Goal: Register for event/course

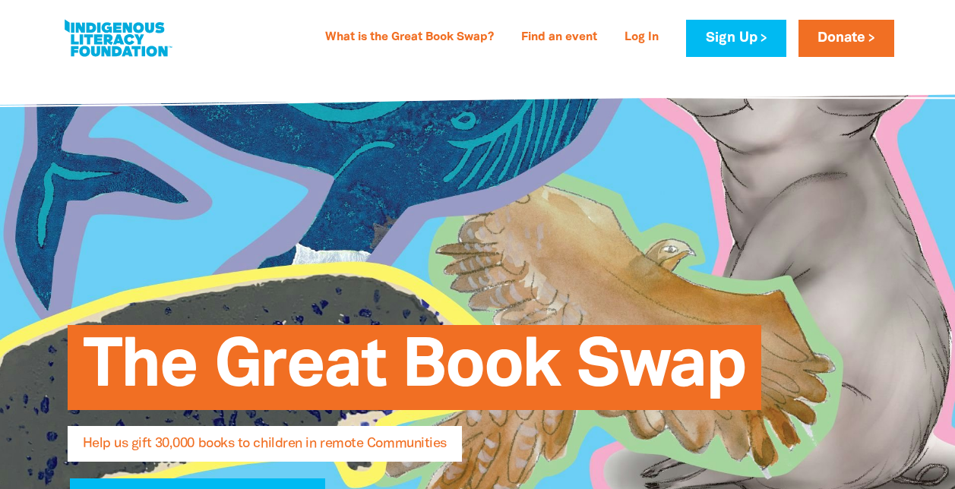
select select "AU"
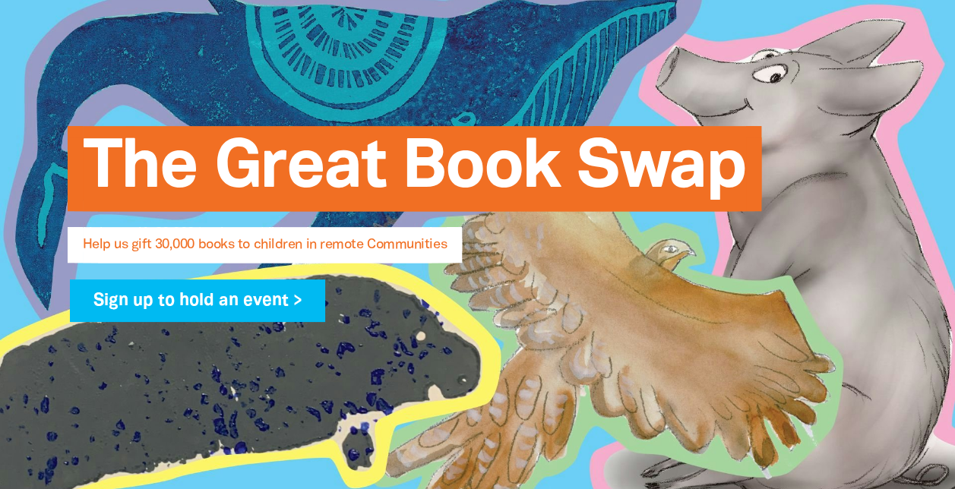
scroll to position [198, 0]
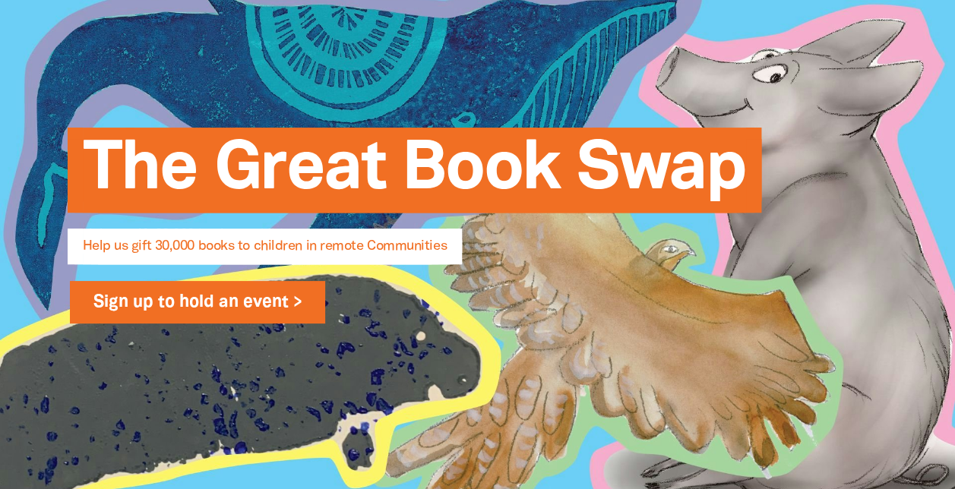
click at [242, 293] on link "Sign up to hold an event >" at bounding box center [198, 302] width 256 height 43
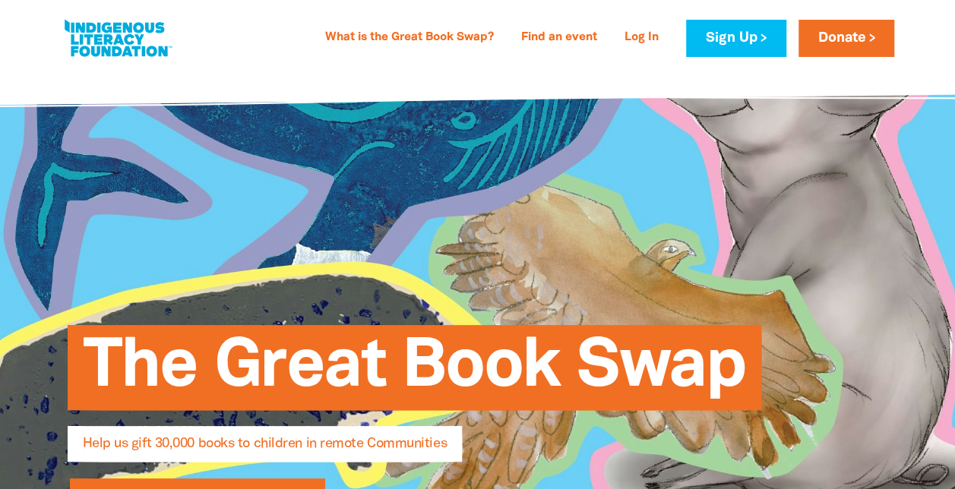
select select "AU"
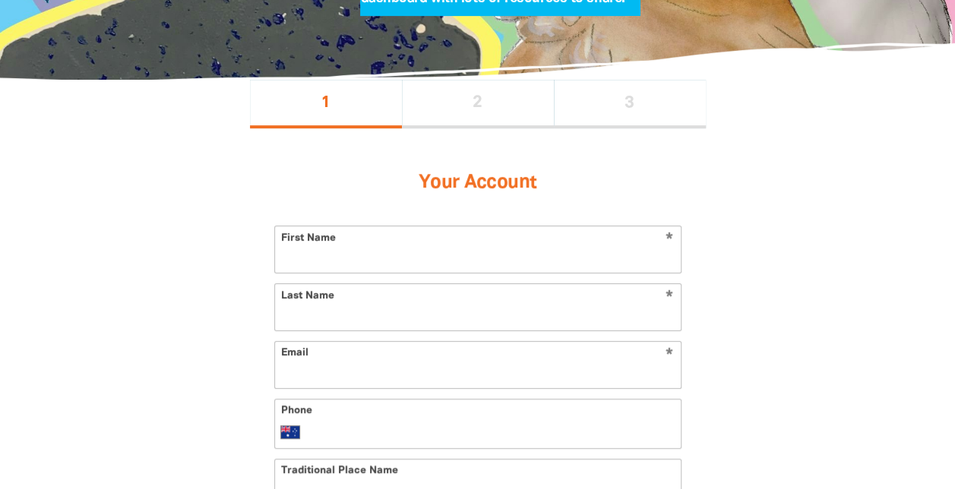
scroll to position [264, 0]
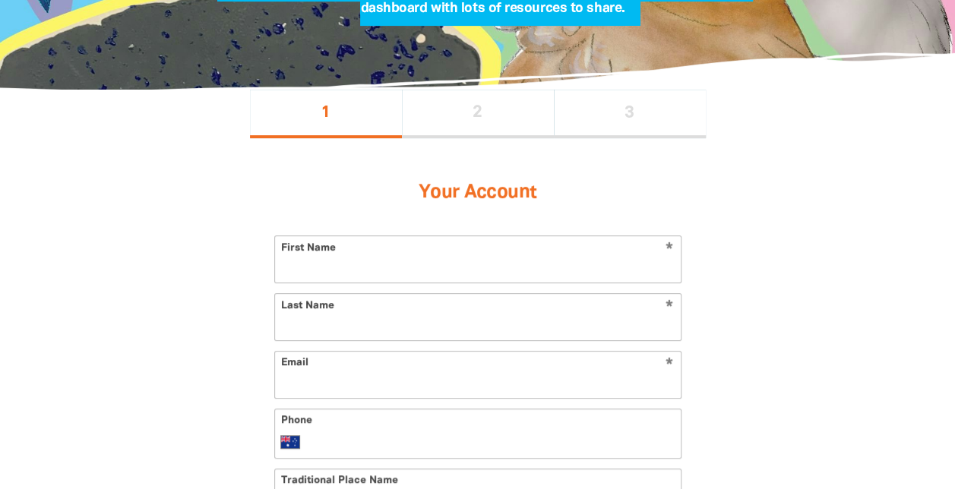
click at [415, 266] on input "First Name" at bounding box center [478, 259] width 406 height 46
type input "Rebecca"
type input "Cowie"
type input "rebecca.cowie@aihw.gov.au"
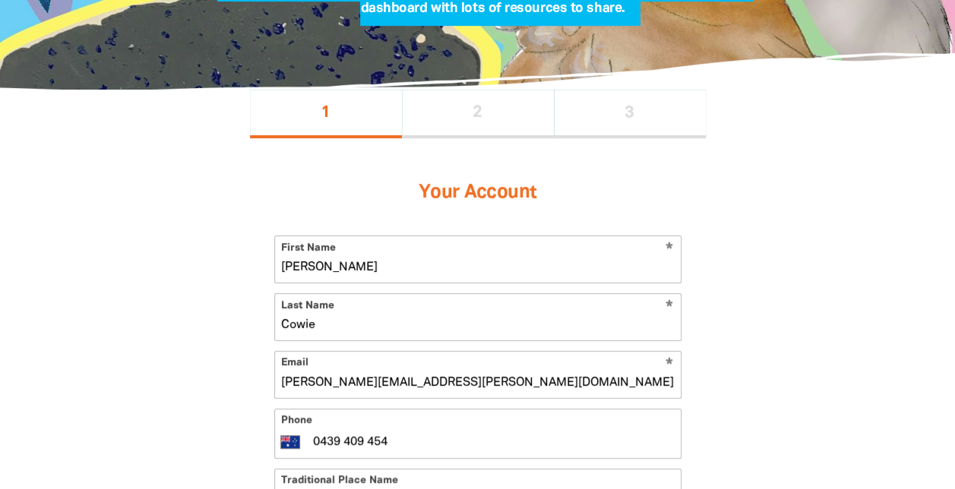
type input "0439 409 454"
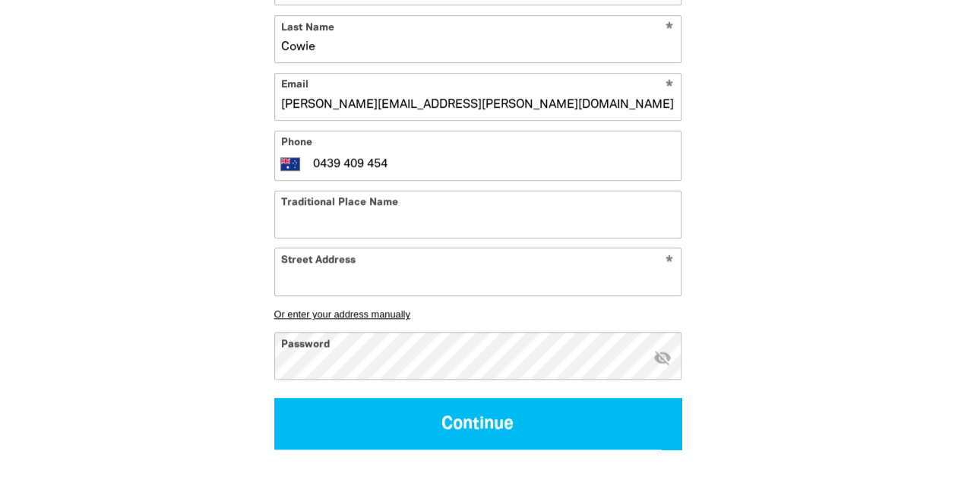
scroll to position [564, 0]
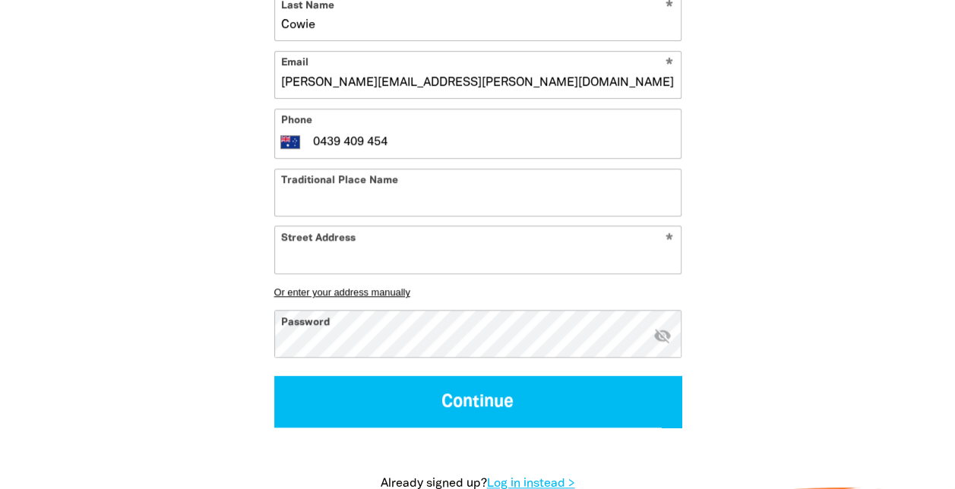
click at [535, 261] on input "Street Address" at bounding box center [478, 249] width 406 height 46
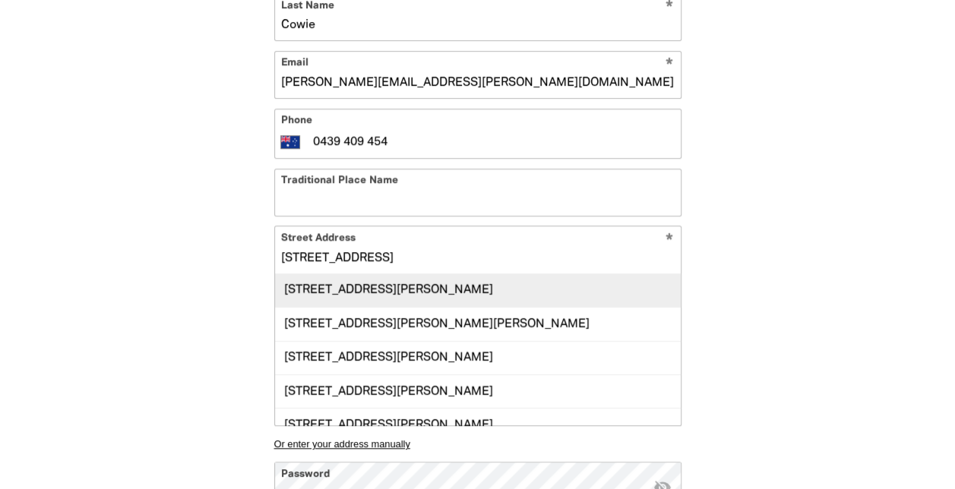
click at [504, 294] on div "1 Thynne Street, BRUCE ACT 2617" at bounding box center [478, 290] width 406 height 33
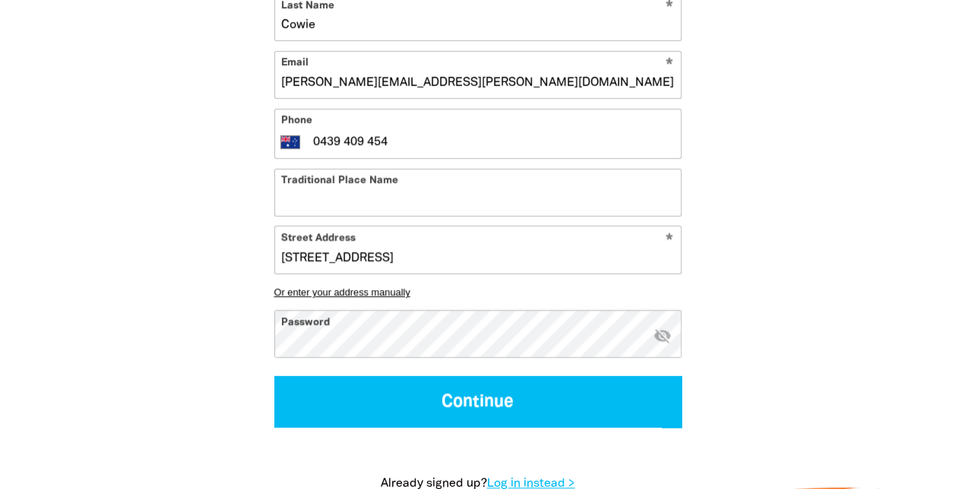
type input "1 Thynne Street, BRUCE ACT 2617"
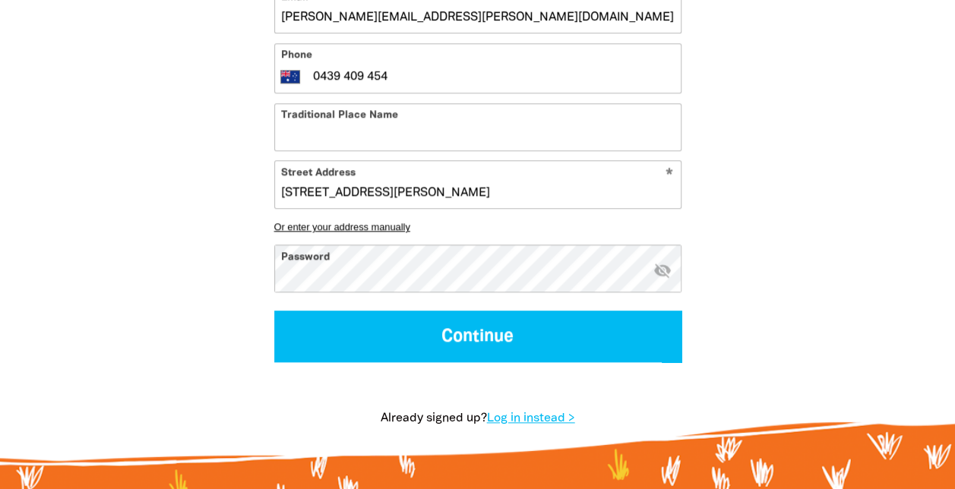
scroll to position [625, 0]
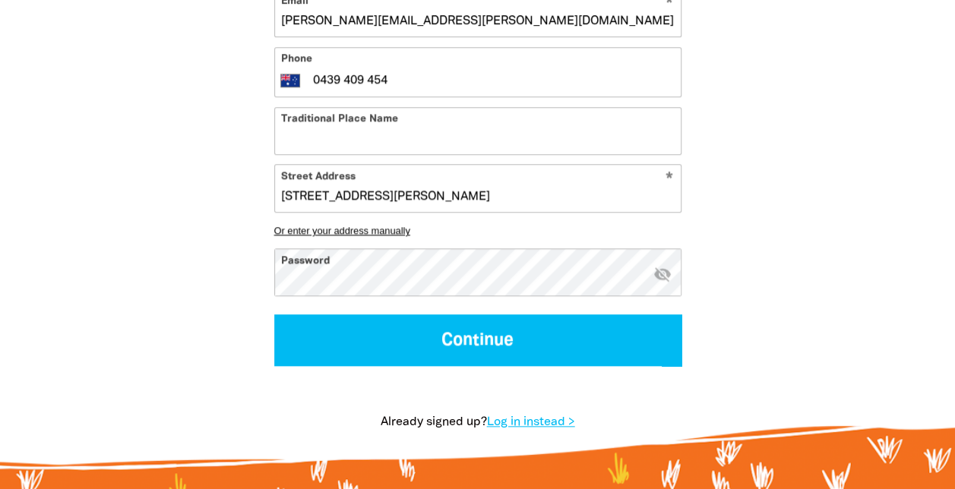
click at [217, 280] on div "1 2 3 Your Account * First Name Rebecca * Last Name Cowie * Email rebecca.cowie…" at bounding box center [477, 95] width 547 height 734
click at [660, 277] on icon "visibility_off" at bounding box center [662, 274] width 18 height 18
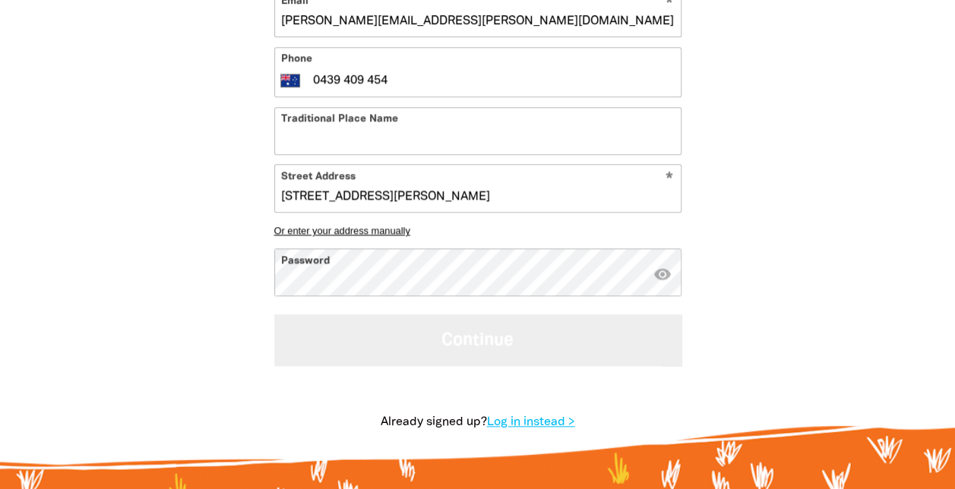
click at [498, 343] on button "Continue" at bounding box center [477, 340] width 407 height 51
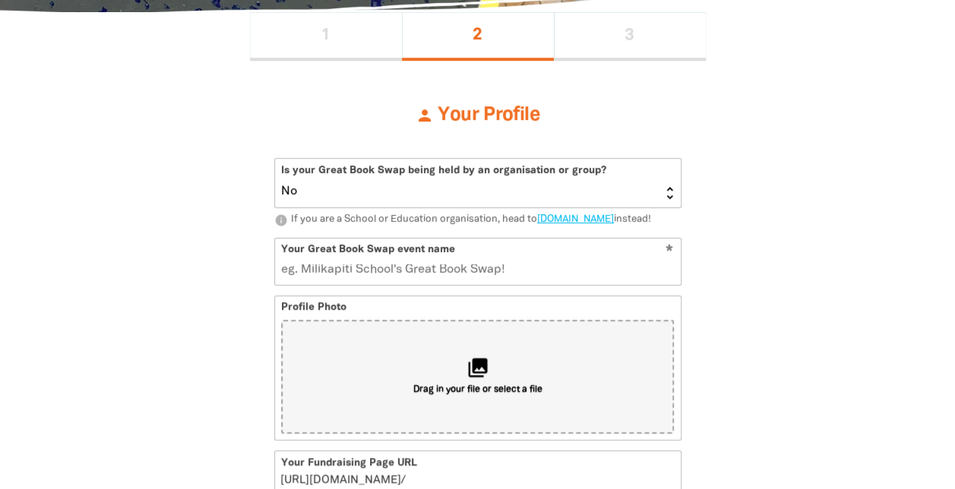
scroll to position [338, 0]
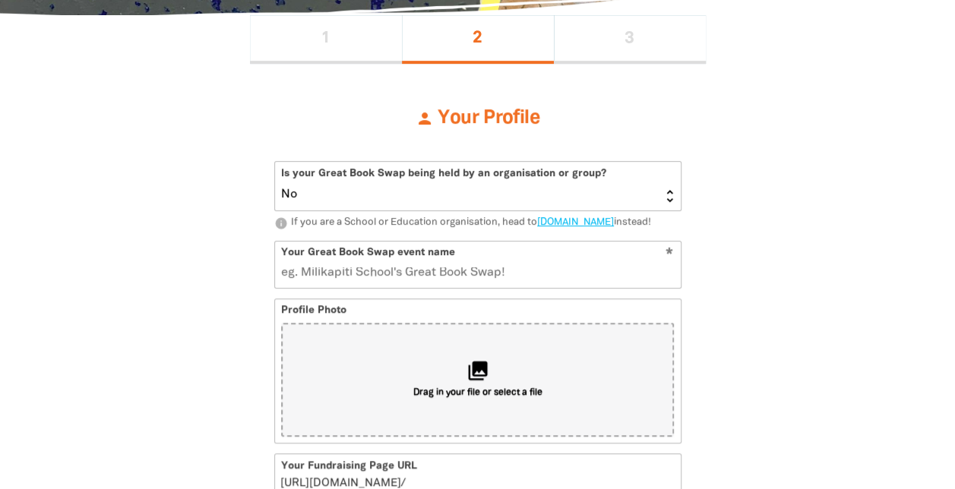
click at [672, 196] on select "Yes No" at bounding box center [478, 186] width 406 height 49
select select "Yes"
click at [275, 162] on select "Yes No" at bounding box center [478, 186] width 406 height 49
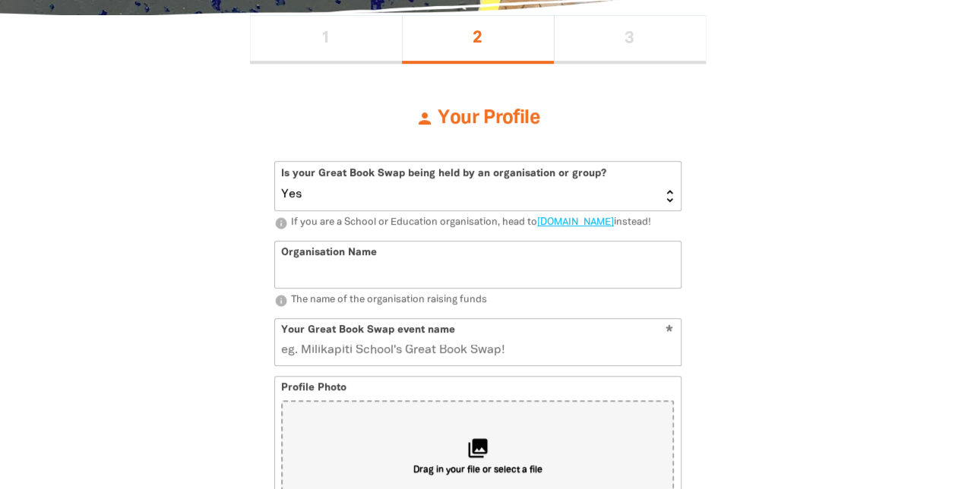
click at [303, 287] on input "Organisation Name" at bounding box center [478, 265] width 406 height 46
type input "Australian Institute of Health and Welfre"
click at [349, 360] on input "Your Great Book Swap event name" at bounding box center [478, 342] width 406 height 46
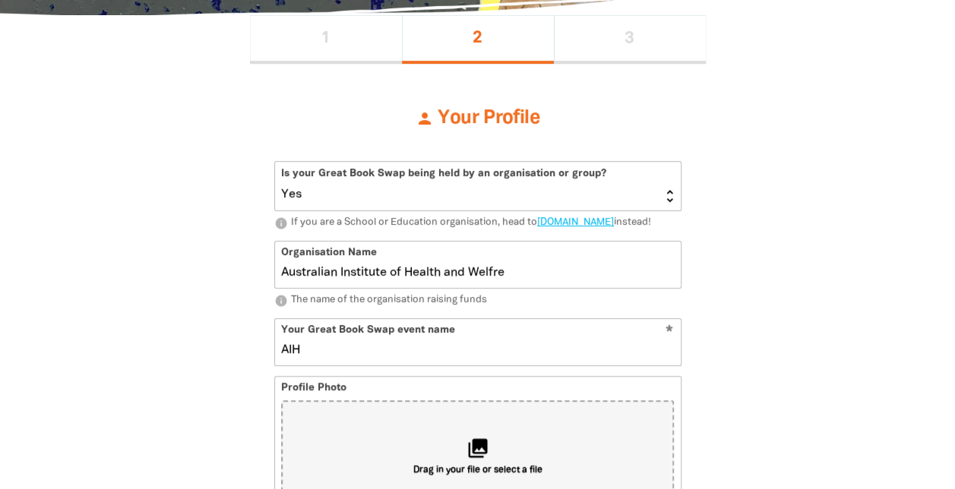
type input "AIHW"
type input "aihw"
type input "AIHW's"
type input "aihws"
type input "AIHW's Great Book Swap"
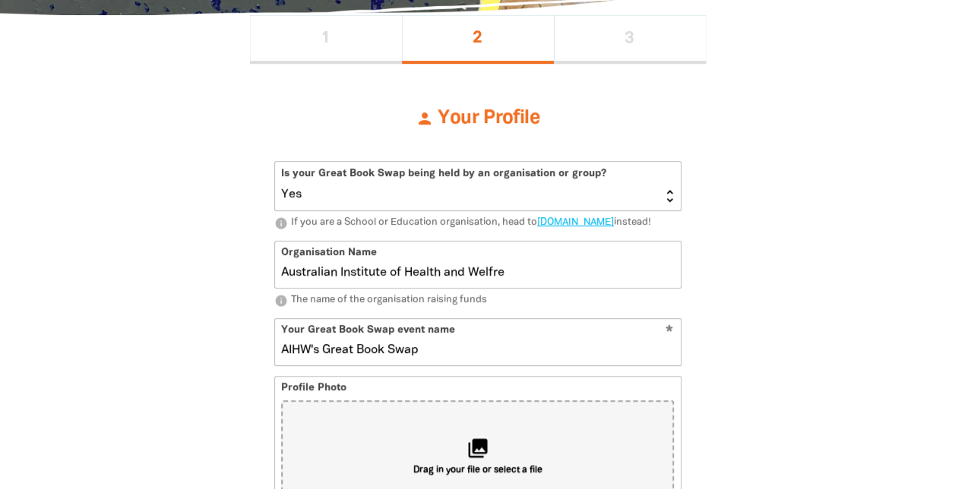
type input "aihwsgreatbookswap"
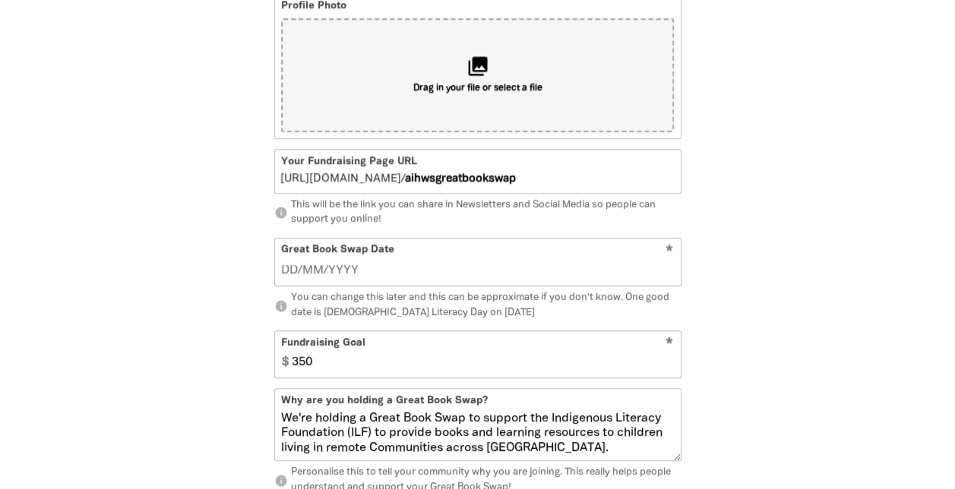
scroll to position [726, 0]
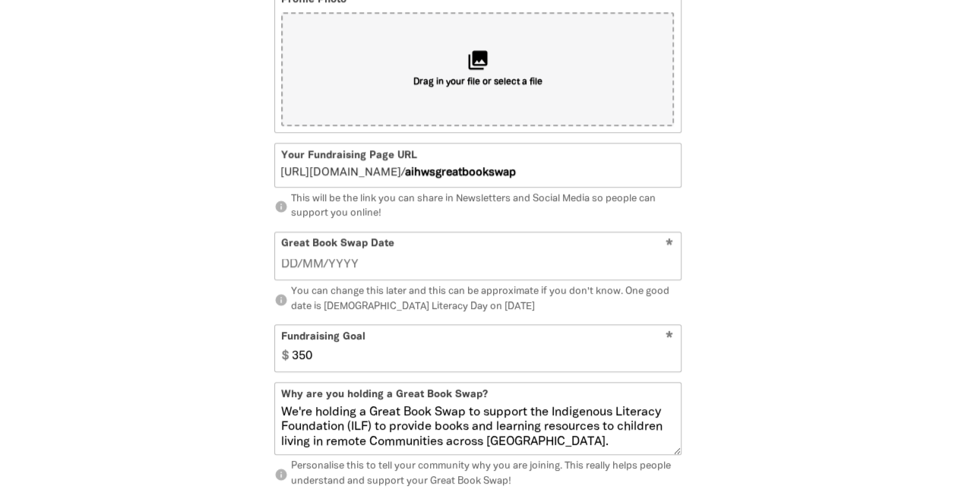
type input "AIHW's Great Book Swap"
click at [291, 273] on input "__/__/____" at bounding box center [477, 264] width 393 height 17
type input "18/09/2025"
click at [319, 364] on input "350" at bounding box center [482, 348] width 395 height 46
type input "1500"
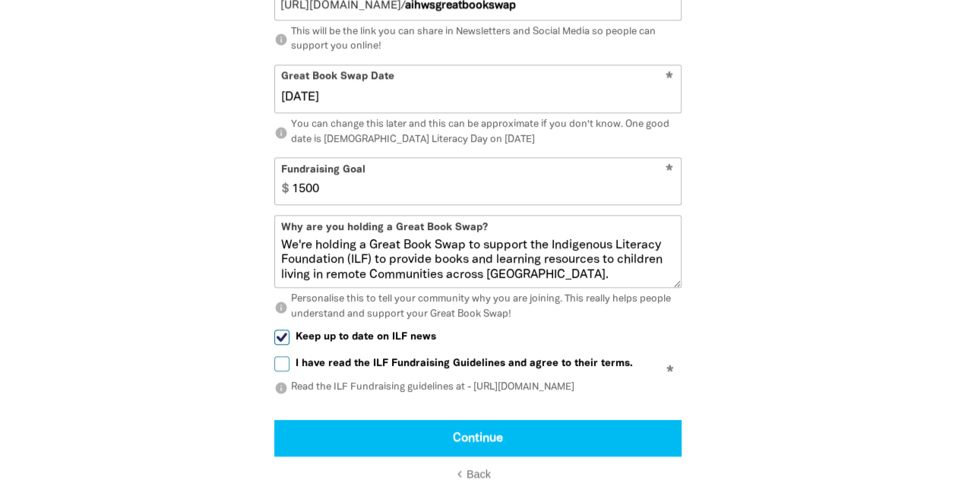
scroll to position [889, 0]
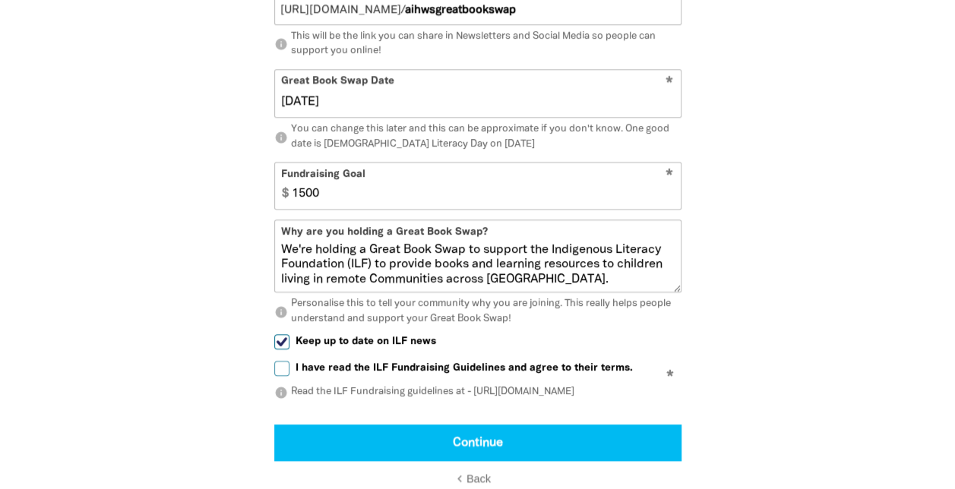
click at [499, 400] on p "info Read the ILF Fundraising guidelines at - https://ilf.org.au/fundraising-gu…" at bounding box center [477, 392] width 407 height 15
click at [291, 400] on p "info Read the ILF Fundraising guidelines at - https://ilf.org.au/fundraising-gu…" at bounding box center [477, 392] width 407 height 15
click at [305, 400] on p "info Read the ILF Fundraising guidelines at - https://ilf.org.au/fundraising-gu…" at bounding box center [477, 392] width 407 height 15
drag, startPoint x: 651, startPoint y: 400, endPoint x: 512, endPoint y: 397, distance: 139.0
click at [512, 397] on p "info Read the ILF Fundraising guidelines at - https://ilf.org.au/fundraising-gu…" at bounding box center [477, 392] width 407 height 15
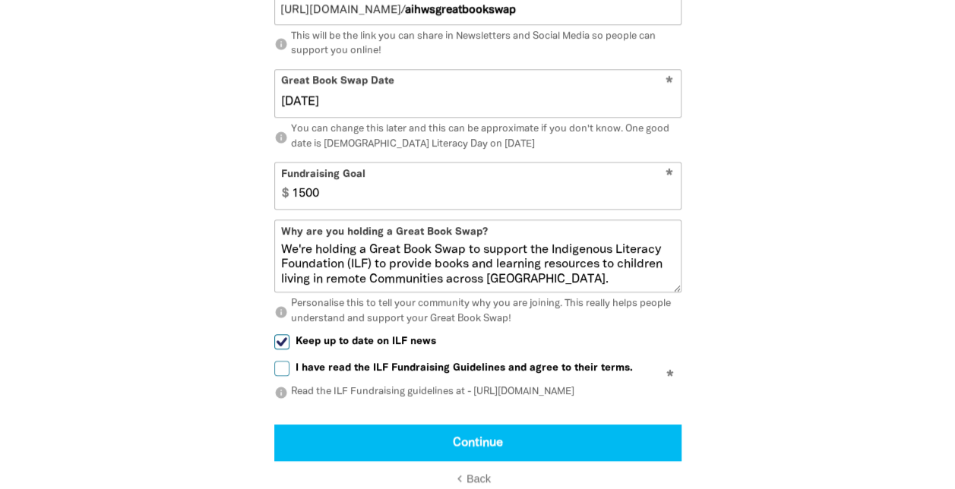
drag, startPoint x: 512, startPoint y: 397, endPoint x: 649, endPoint y: 394, distance: 136.8
click at [649, 394] on div "I have read the ILF Fundraising Guidelines and agree to their terms. * info Rea…" at bounding box center [477, 382] width 407 height 36
click at [647, 400] on p "info Read the ILF Fundraising guidelines at - https://ilf.org.au/fundraising-gu…" at bounding box center [477, 392] width 407 height 15
drag, startPoint x: 656, startPoint y: 401, endPoint x: 602, endPoint y: 404, distance: 54.8
click at [602, 400] on p "info Read the ILF Fundraising guidelines at - https://ilf.org.au/fundraising-gu…" at bounding box center [477, 392] width 407 height 15
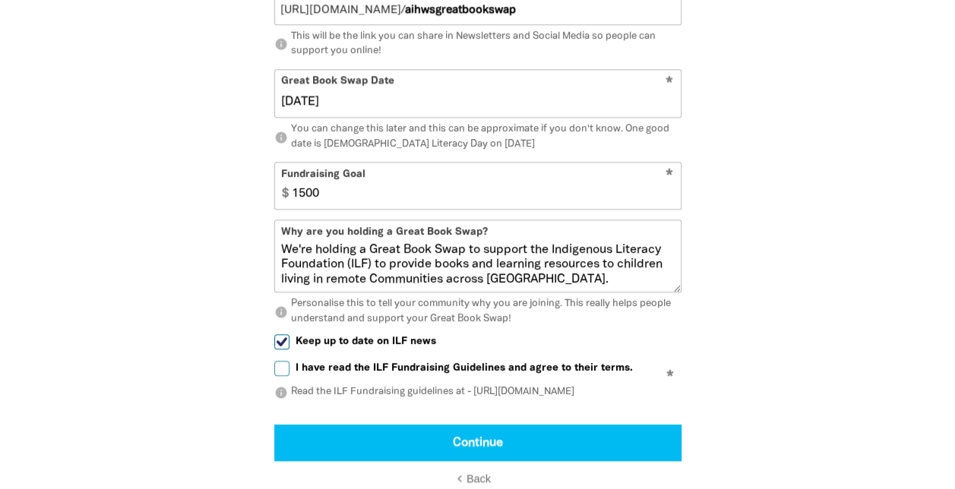
click at [473, 400] on p "info Read the ILF Fundraising guidelines at - https://ilf.org.au/fundraising-gu…" at bounding box center [477, 392] width 407 height 15
drag, startPoint x: 478, startPoint y: 403, endPoint x: 575, endPoint y: 406, distance: 97.3
click at [575, 400] on p "info Read the ILF Fundraising guidelines at - https://ilf.org.au/fundraising-gu…" at bounding box center [477, 392] width 407 height 15
drag, startPoint x: 575, startPoint y: 406, endPoint x: 478, endPoint y: 398, distance: 97.5
click at [478, 398] on p "info Read the ILF Fundraising guidelines at - https://ilf.org.au/fundraising-gu…" at bounding box center [477, 392] width 407 height 15
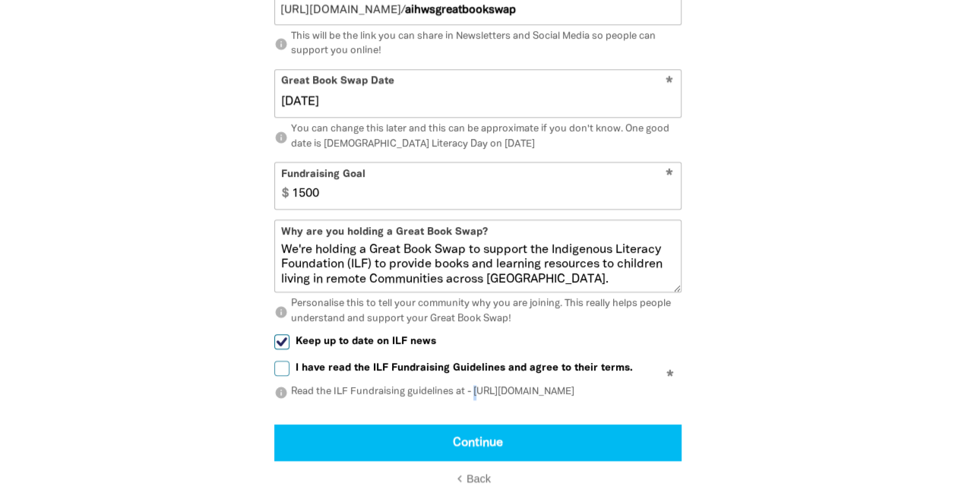
click at [475, 400] on p "info Read the ILF Fundraising guidelines at - https://ilf.org.au/fundraising-gu…" at bounding box center [477, 392] width 407 height 15
drag, startPoint x: 473, startPoint y: 403, endPoint x: 653, endPoint y: 402, distance: 180.8
click at [653, 400] on p "info Read the ILF Fundraising guidelines at - https://ilf.org.au/fundraising-gu…" at bounding box center [477, 392] width 407 height 15
copy p "https://ilf.org.au/fundraising-guidelines"
select select "No"
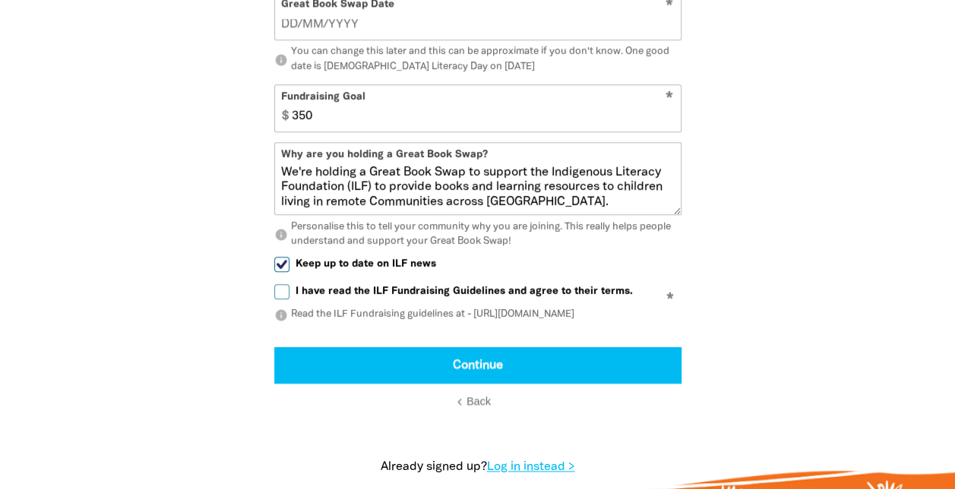
select select "No"
click at [280, 297] on input "I have read the ILF Fundraising Guidelines and agree to their terms." at bounding box center [281, 291] width 15 height 15
checkbox input "true"
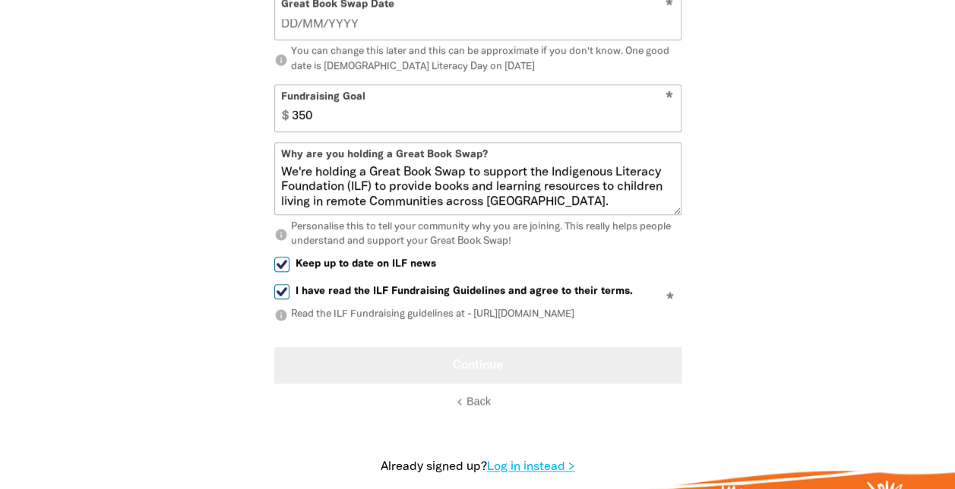
click at [492, 367] on button "Continue" at bounding box center [477, 365] width 407 height 36
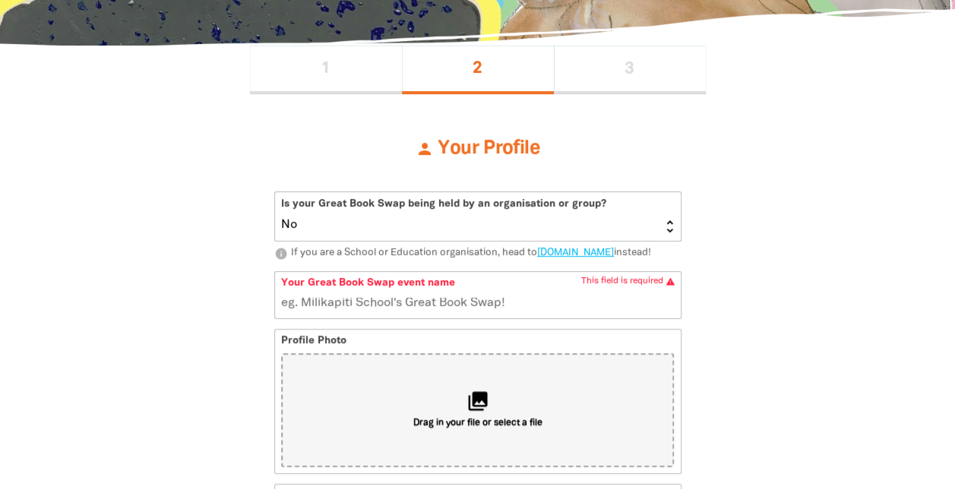
scroll to position [340, 0]
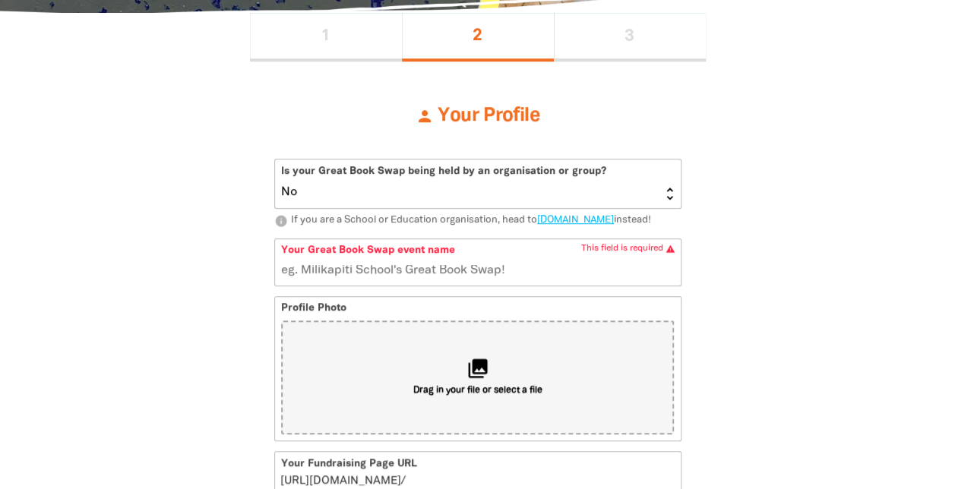
click at [669, 196] on select "Yes No" at bounding box center [478, 184] width 406 height 49
select select "Yes"
click at [275, 160] on select "Yes No" at bounding box center [478, 184] width 406 height 49
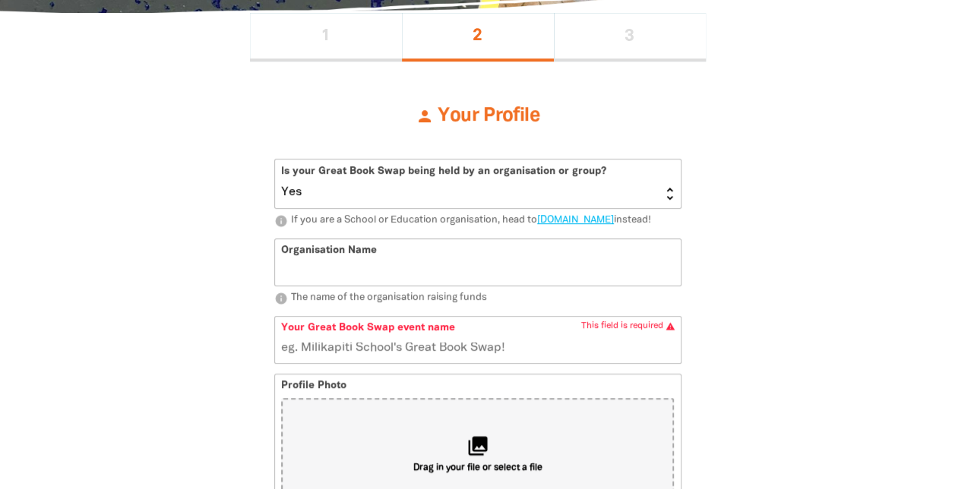
click at [374, 284] on input "Organisation Name" at bounding box center [478, 262] width 406 height 46
type input "Australian Institute of Health and Welfre"
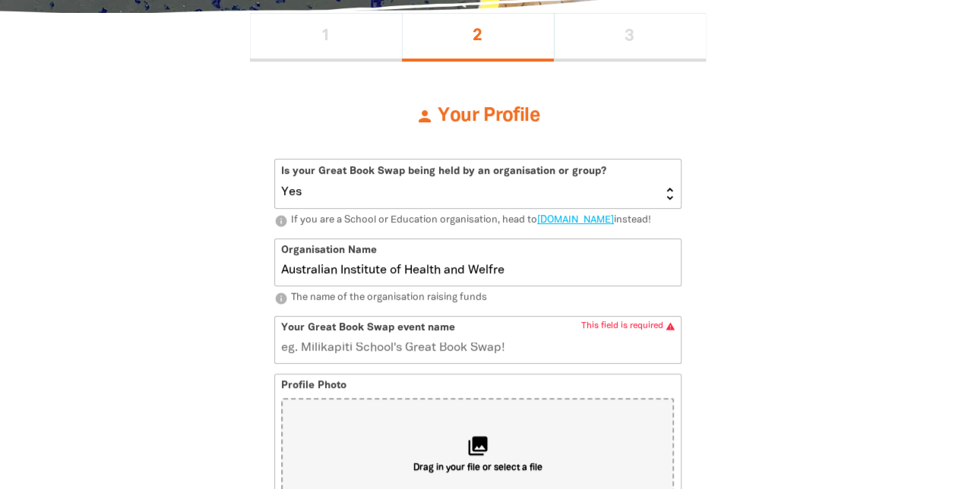
type input "AIHW's Great Book Swap"
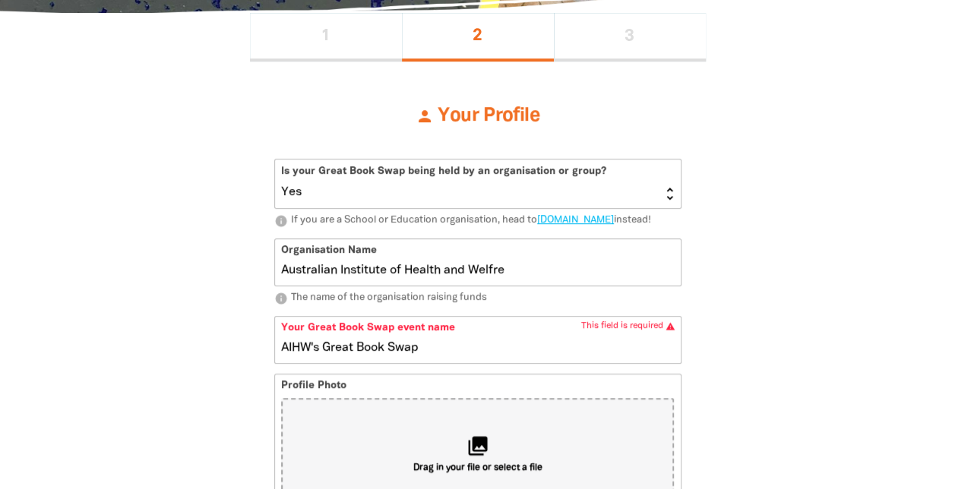
type input "aihwsgreatbookswap"
type input "18/09/2025"
type input "aihws-great-book-swap"
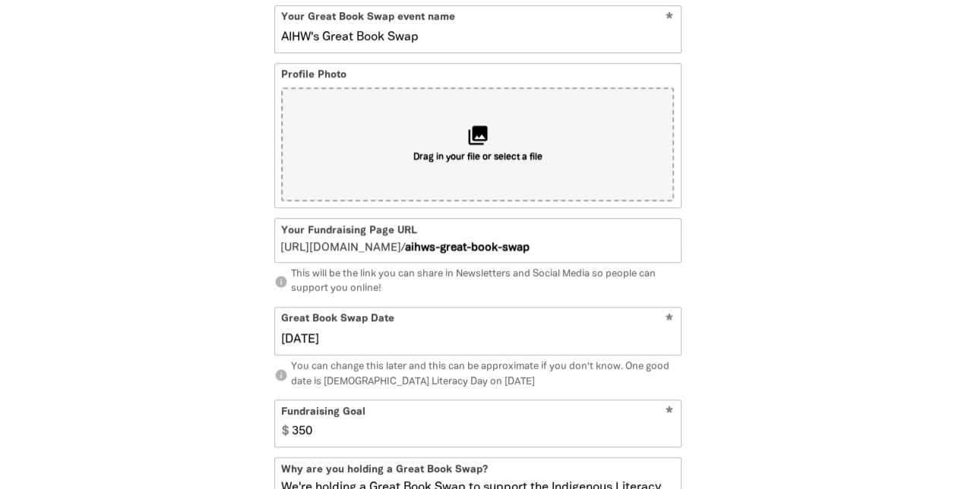
scroll to position [659, 0]
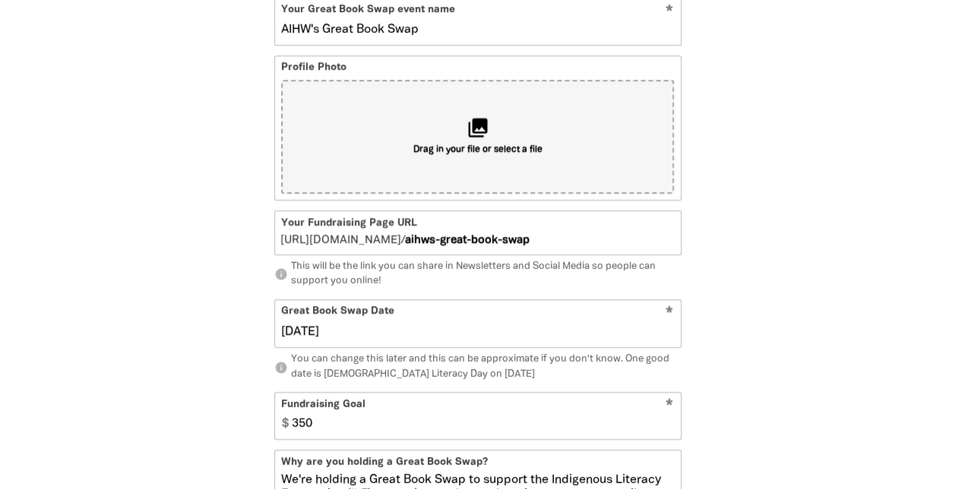
type input "Australian Institute of Health and Welfare"
click at [486, 141] on icon "collections" at bounding box center [477, 127] width 25 height 25
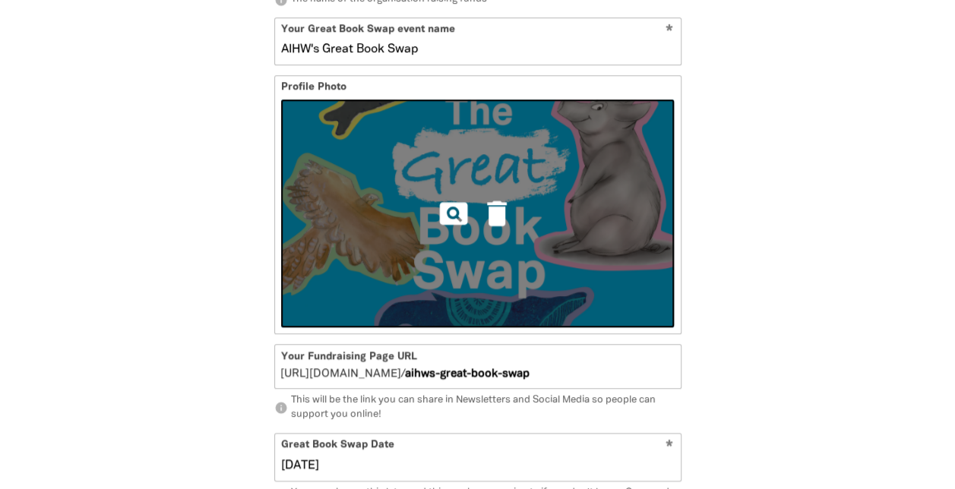
scroll to position [637, 0]
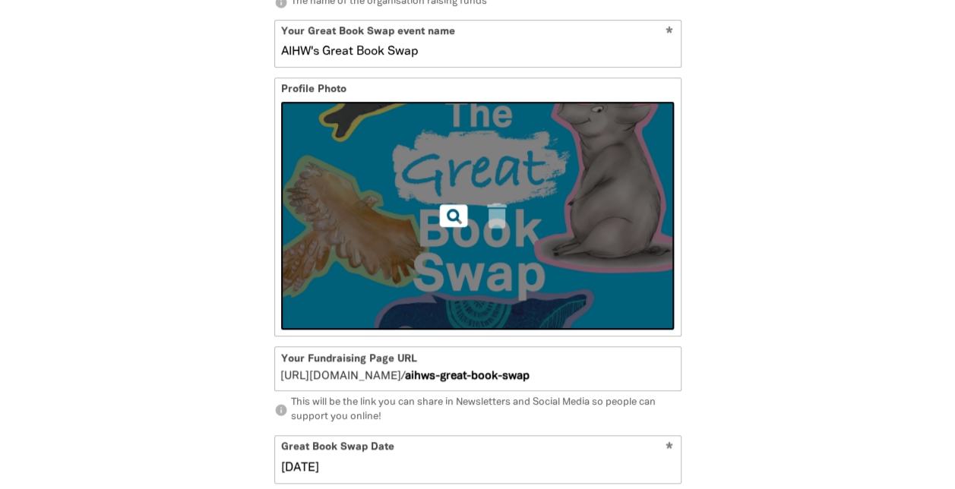
click at [454, 232] on icon "pageview" at bounding box center [453, 215] width 33 height 33
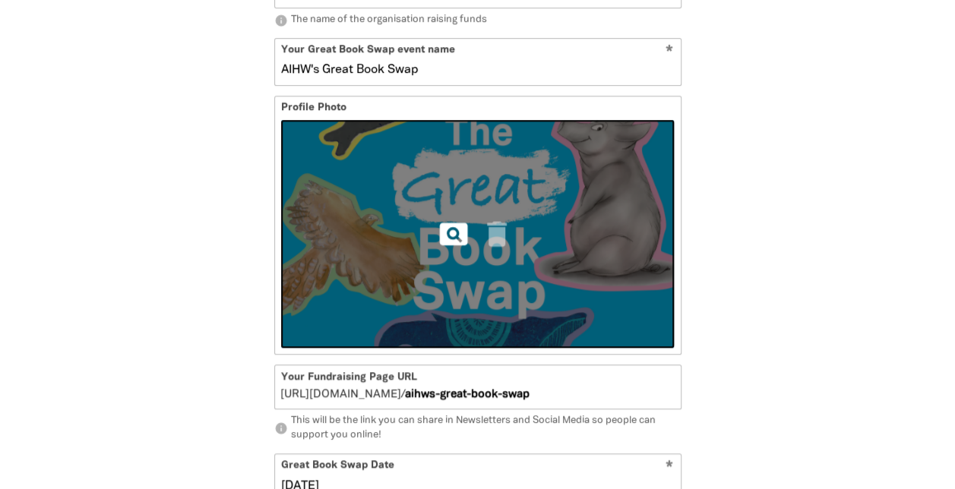
scroll to position [612, 0]
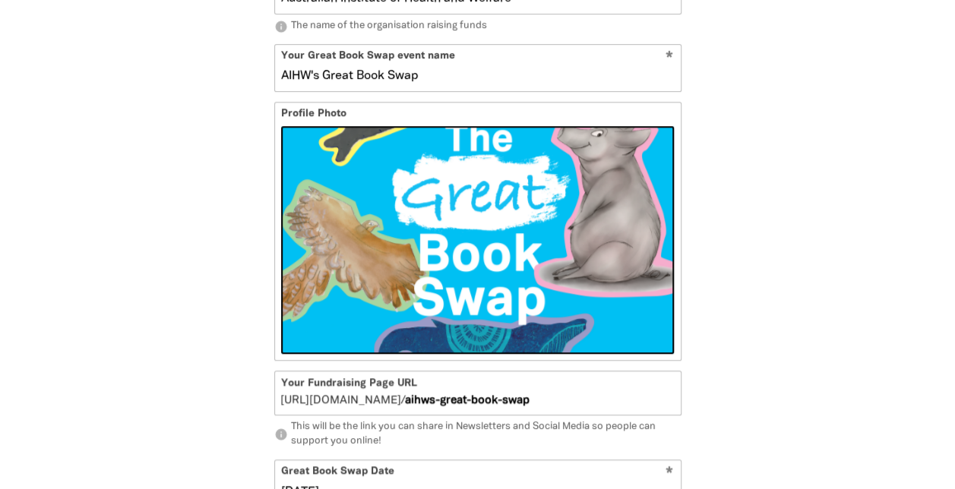
click at [744, 234] on div "1 2 3 person Your Profile Is your Great Book Swap being held by an organisation…" at bounding box center [477, 358] width 547 height 1234
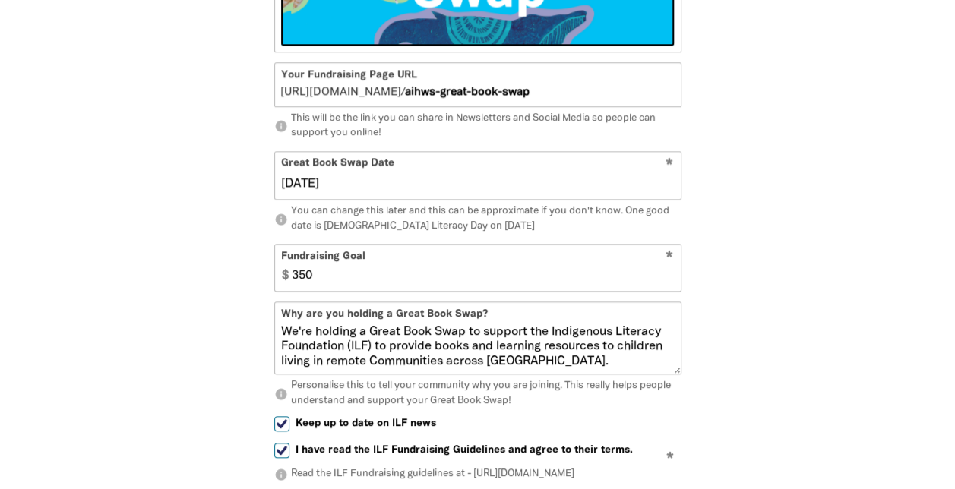
scroll to position [925, 0]
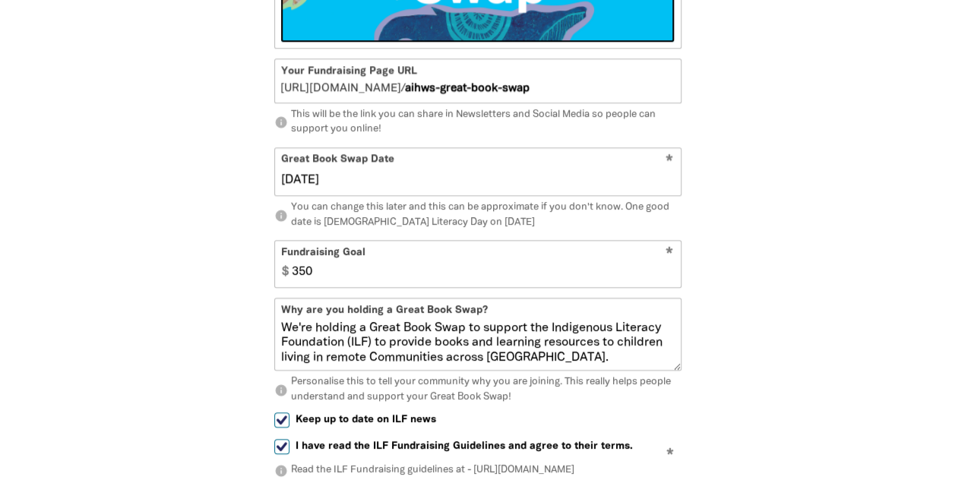
click at [377, 287] on input "350" at bounding box center [482, 264] width 395 height 46
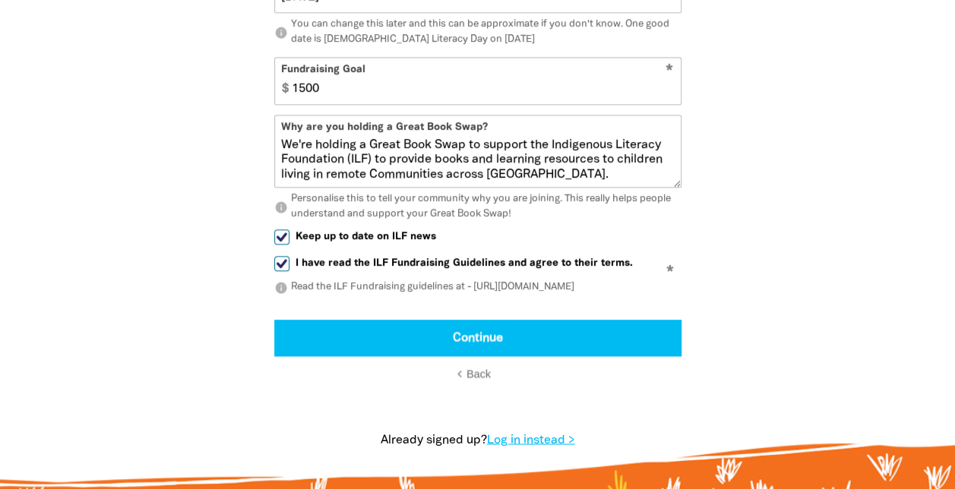
scroll to position [1114, 0]
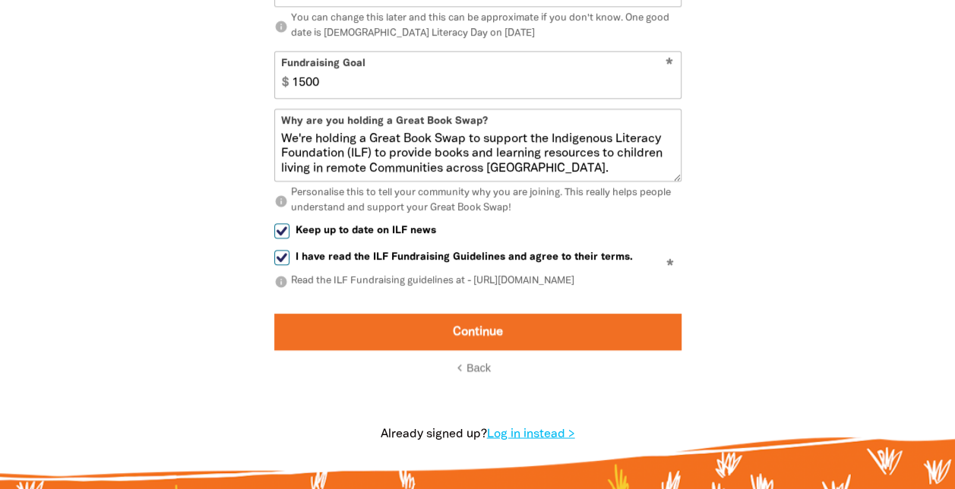
type input "1500"
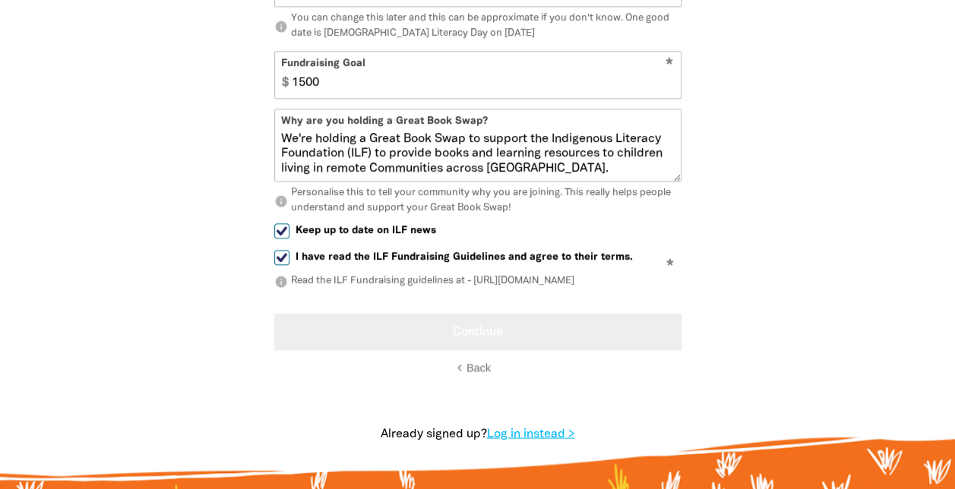
click at [479, 345] on button "Continue" at bounding box center [477, 332] width 407 height 36
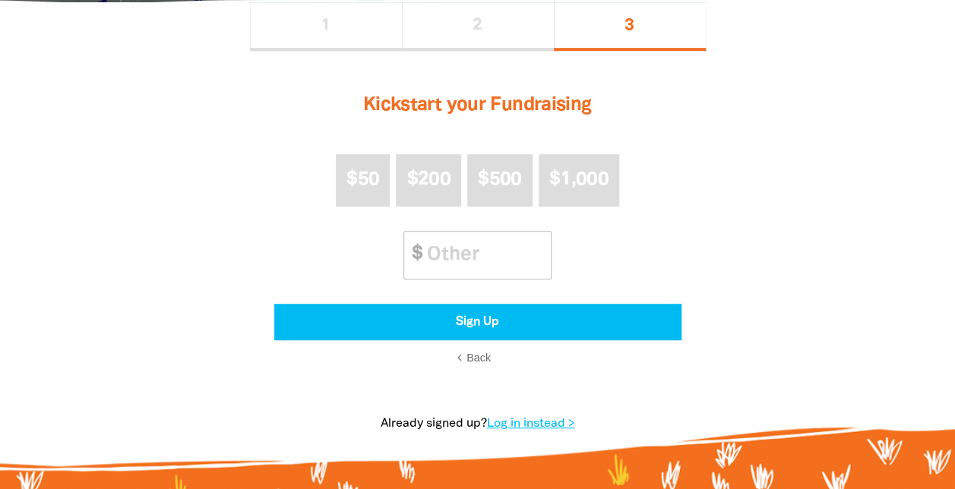
scroll to position [302, 0]
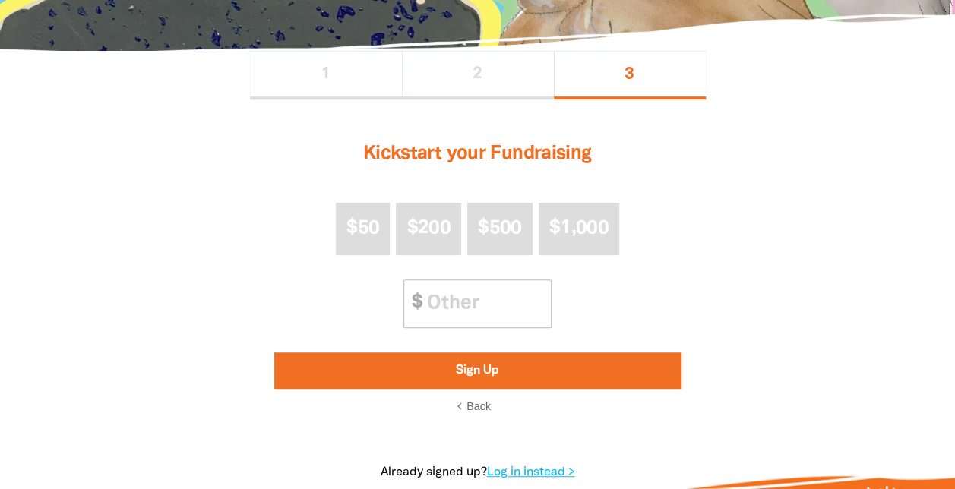
click at [491, 377] on button "Sign Up" at bounding box center [477, 370] width 407 height 36
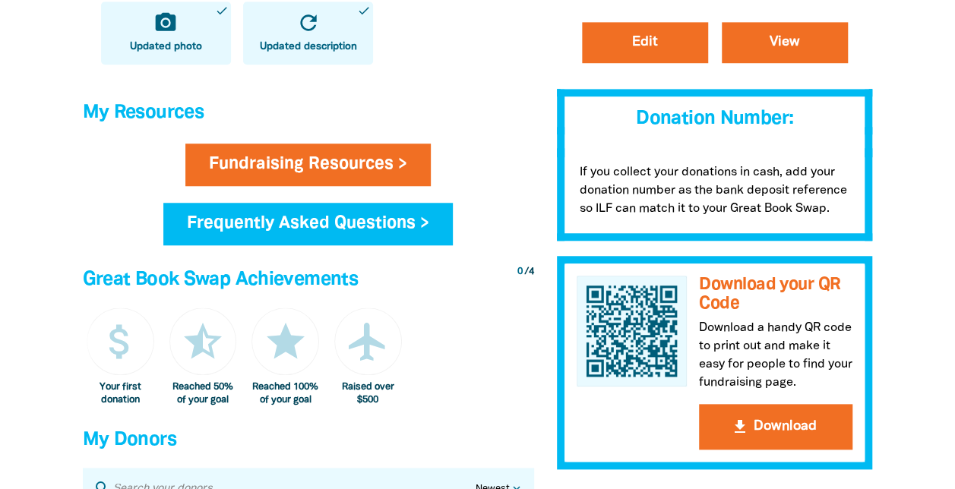
scroll to position [583, 0]
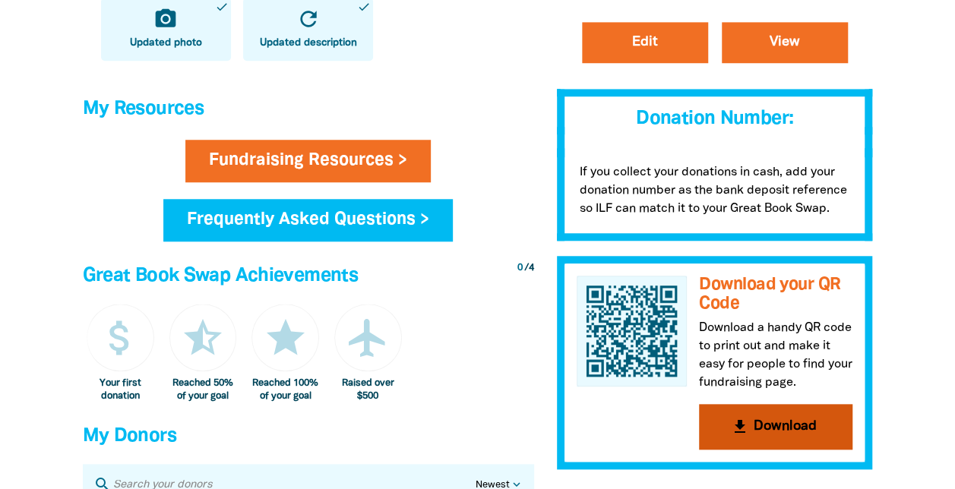
click at [774, 437] on button "get_app Download" at bounding box center [775, 427] width 153 height 46
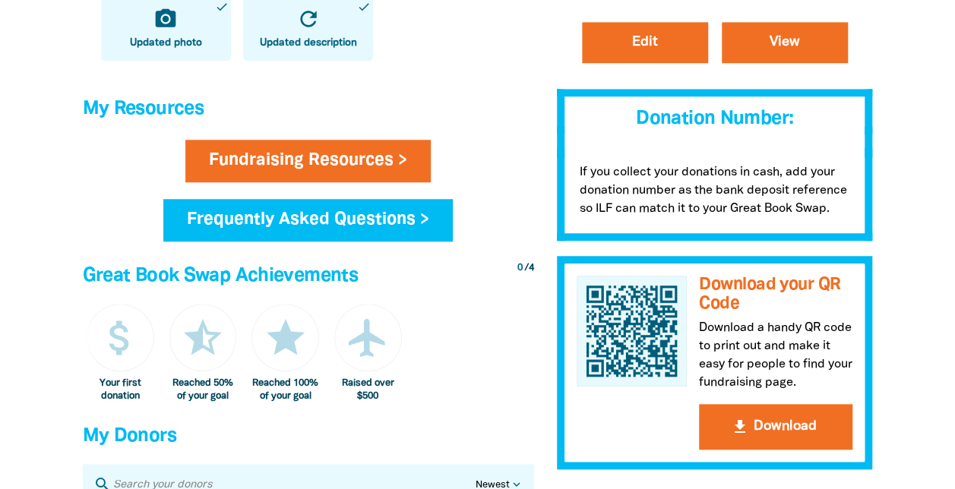
click at [925, 84] on div at bounding box center [477, 116] width 955 height 1260
click at [702, 166] on p "If you collect your donations in cash, add your donation number as the bank dep…" at bounding box center [715, 194] width 316 height 93
click at [775, 158] on p "If you collect your donations in cash, add your donation number as the bank dep…" at bounding box center [715, 194] width 316 height 93
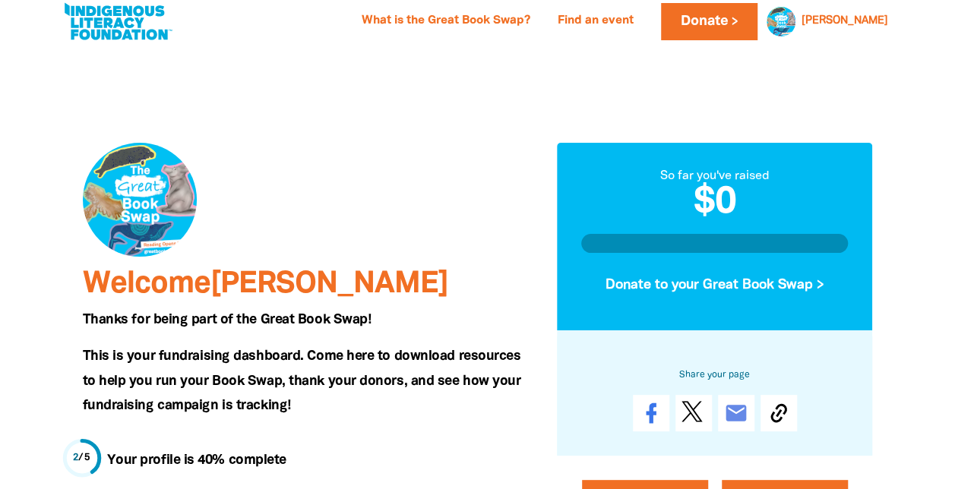
scroll to position [0, 0]
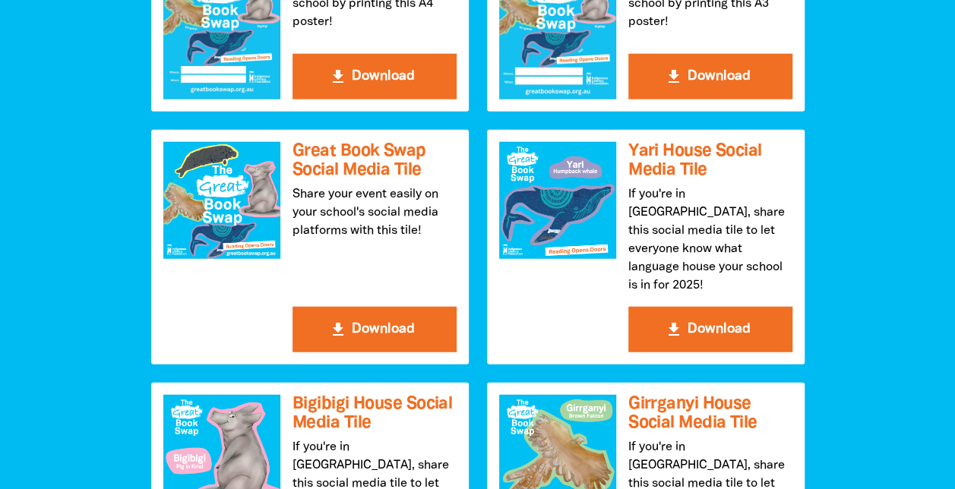
scroll to position [1770, 0]
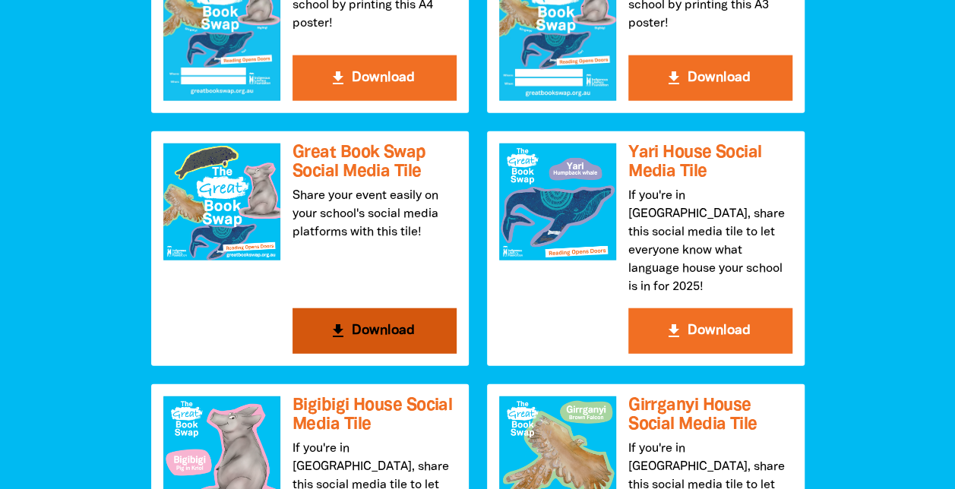
click at [381, 311] on button "get_app Download" at bounding box center [374, 331] width 164 height 46
